Goal: Task Accomplishment & Management: Use online tool/utility

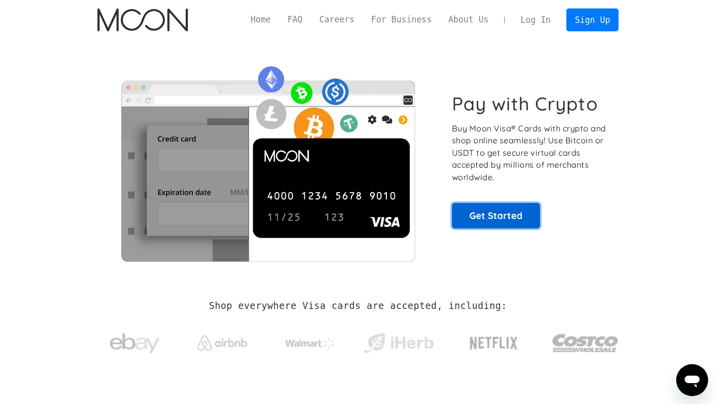
click at [507, 218] on link "Get Started" at bounding box center [496, 215] width 88 height 25
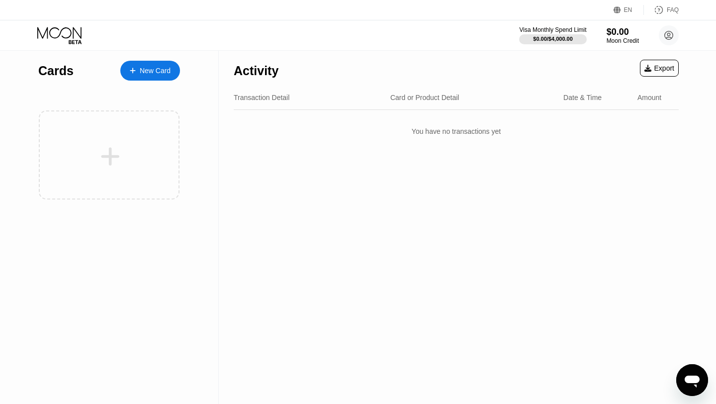
click at [165, 67] on div "New Card" at bounding box center [155, 71] width 31 height 8
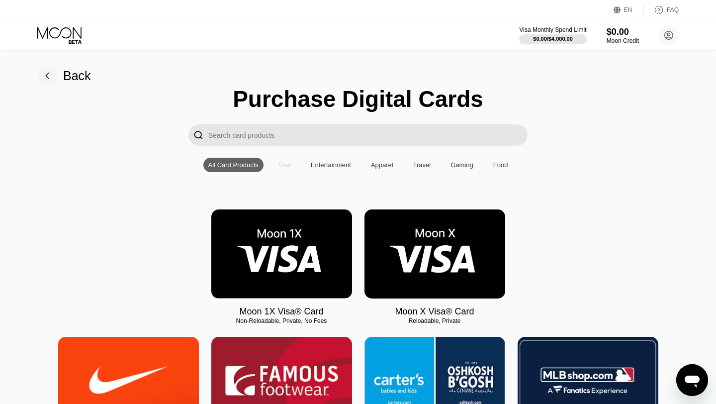
click at [281, 170] on div "Visa" at bounding box center [284, 165] width 22 height 14
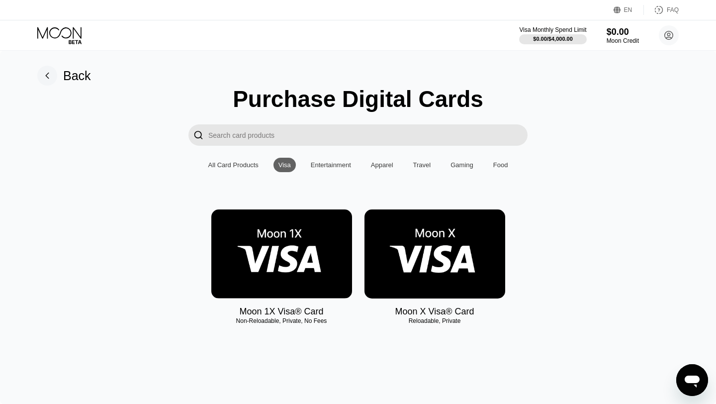
scroll to position [46, 0]
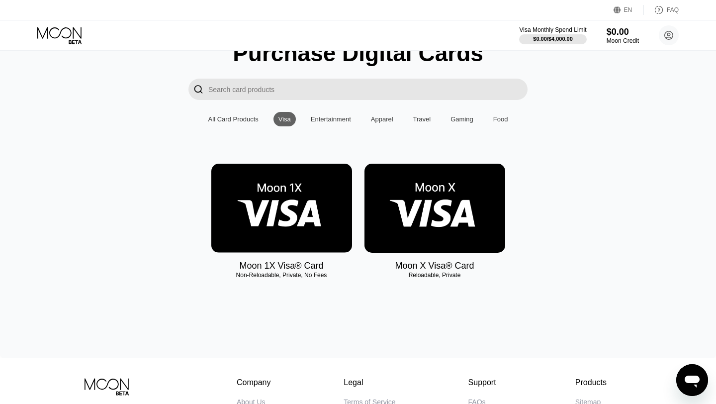
click at [237, 115] on div "All Card Products" at bounding box center [233, 118] width 50 height 7
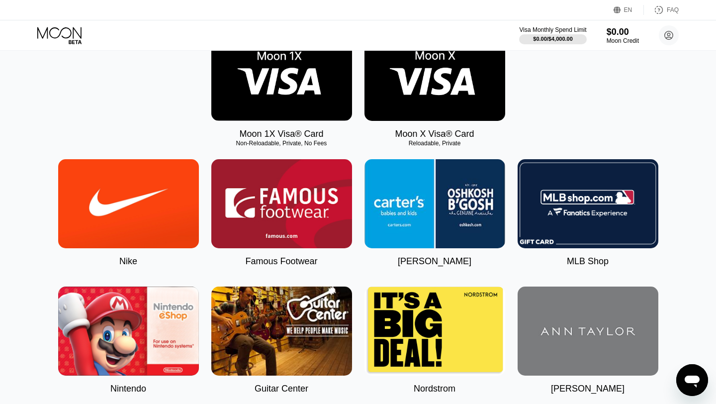
scroll to position [0, 0]
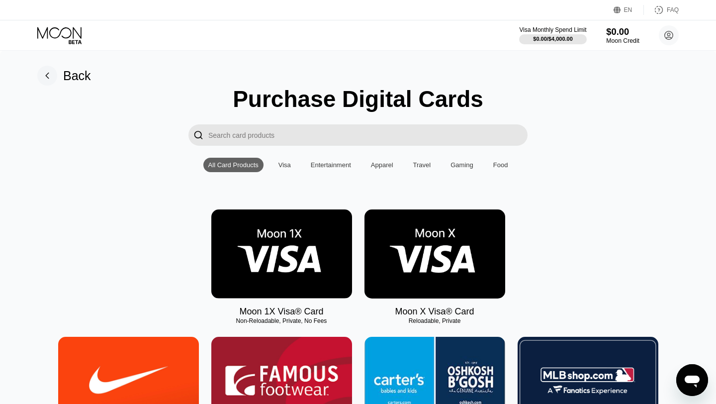
click at [629, 32] on div "$0.00" at bounding box center [622, 31] width 33 height 10
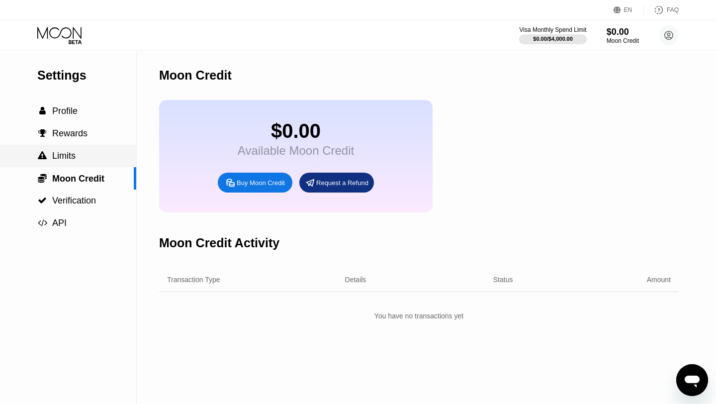
click at [98, 150] on div " Limits" at bounding box center [68, 156] width 136 height 22
